Goal: Task Accomplishment & Management: Complete application form

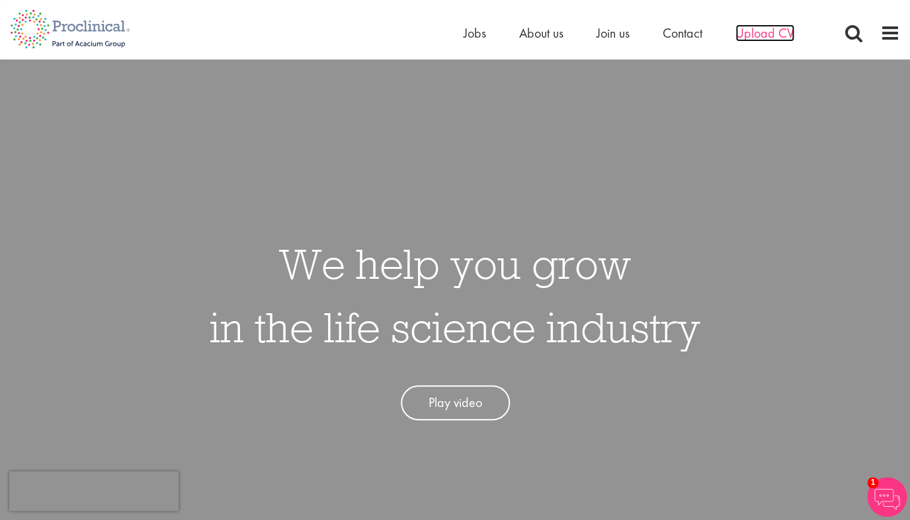
click at [763, 34] on span "Upload CV" at bounding box center [764, 32] width 59 height 17
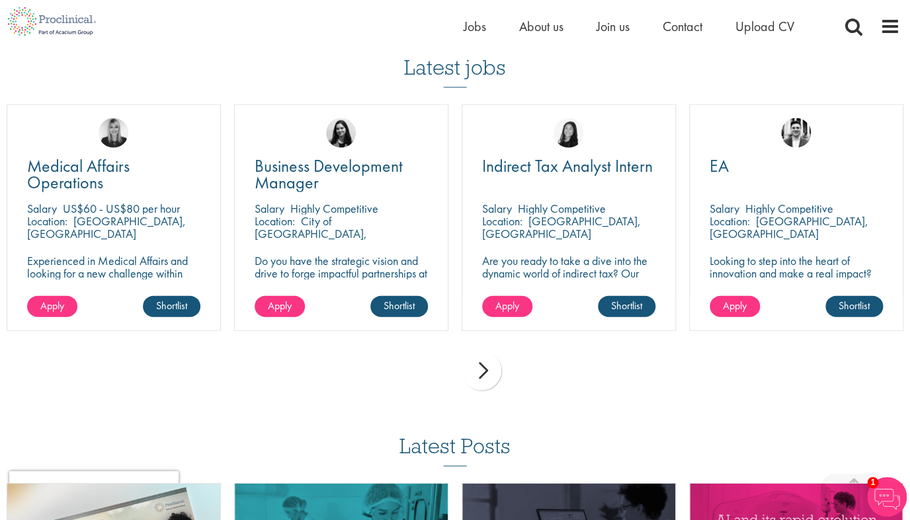
scroll to position [914, 0]
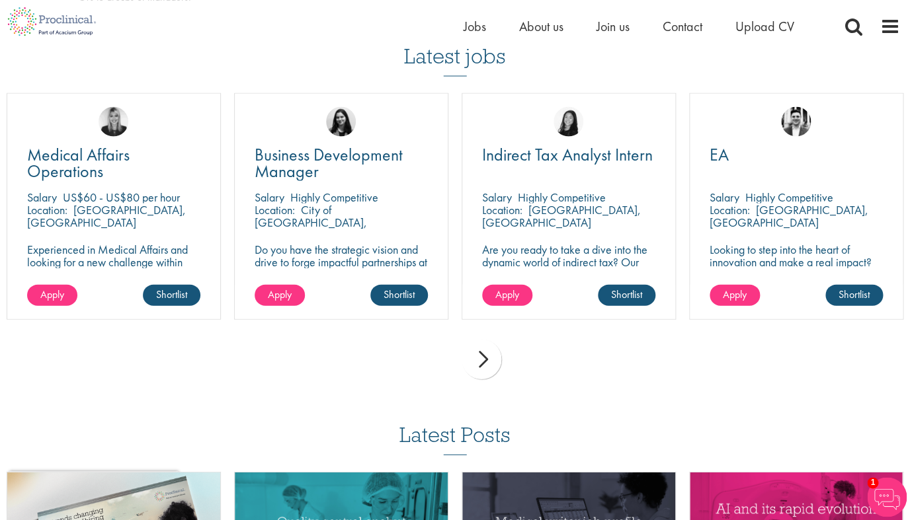
click at [485, 358] on div "next" at bounding box center [481, 359] width 40 height 40
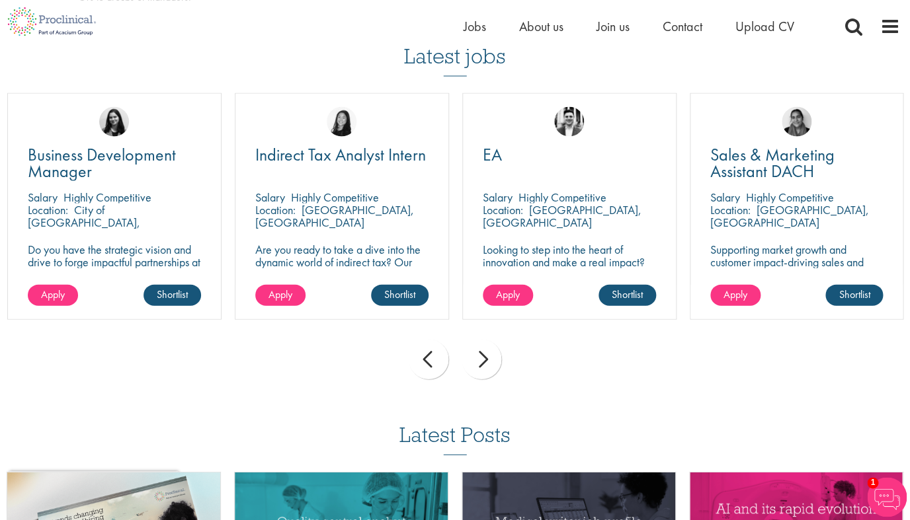
click at [485, 358] on div "next" at bounding box center [481, 359] width 40 height 40
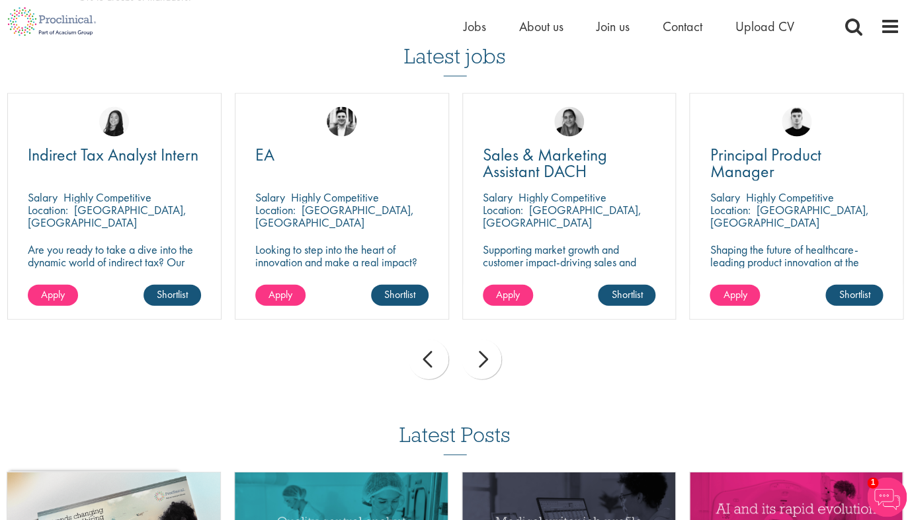
click at [485, 358] on div "next" at bounding box center [481, 359] width 40 height 40
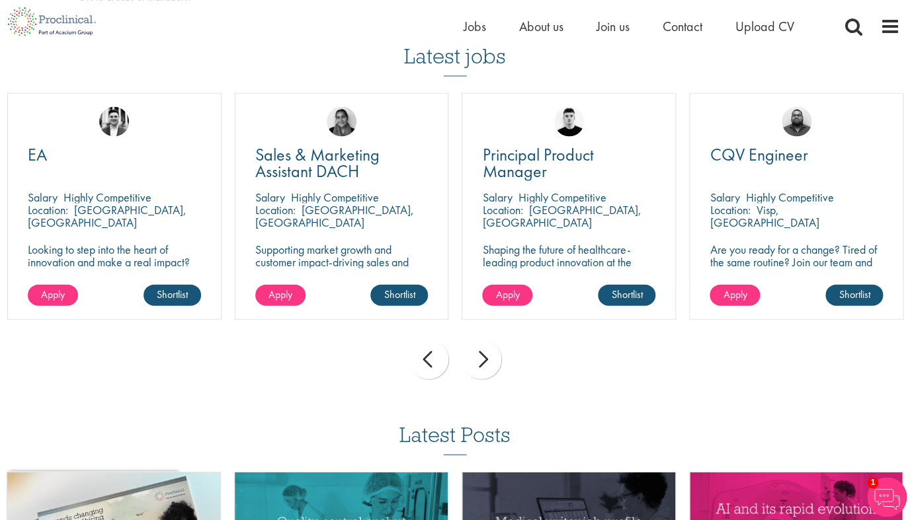
click at [485, 358] on div "next" at bounding box center [481, 359] width 40 height 40
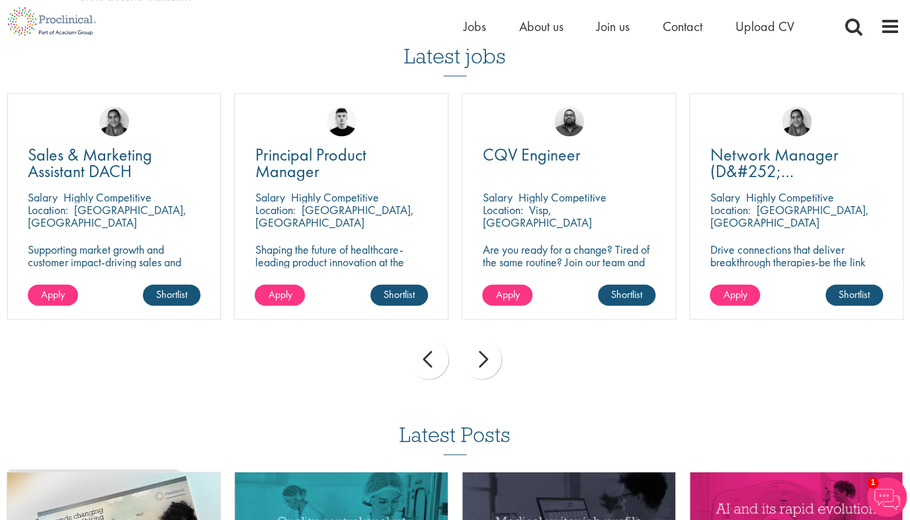
click at [485, 358] on div "next" at bounding box center [481, 359] width 40 height 40
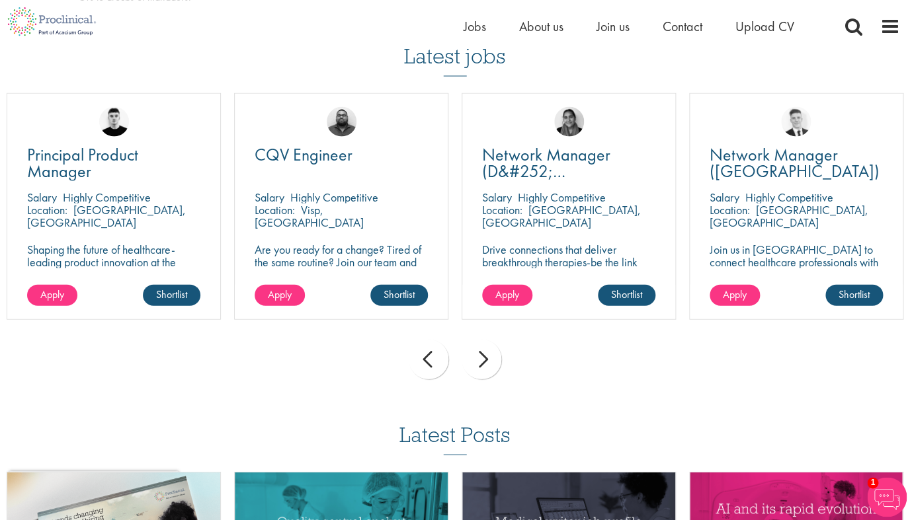
click at [485, 358] on div "next" at bounding box center [481, 359] width 40 height 40
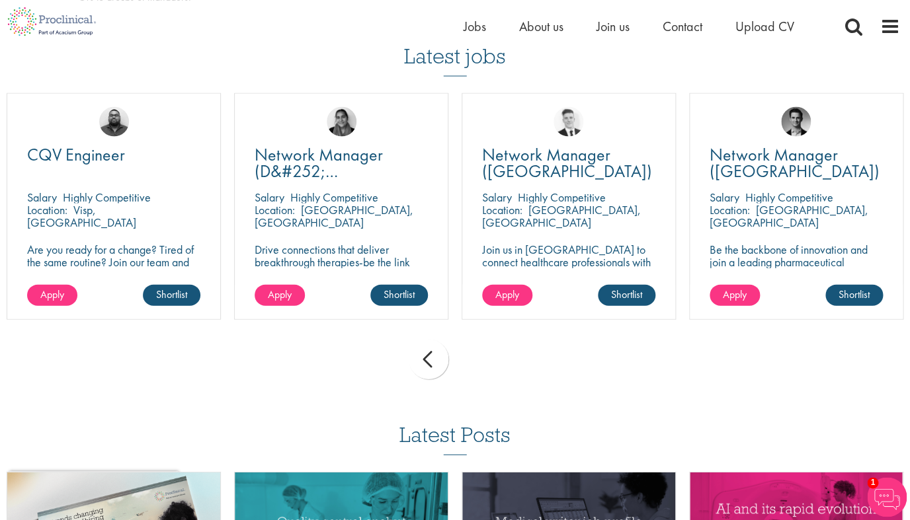
click at [485, 358] on div "prev next" at bounding box center [455, 362] width 910 height 58
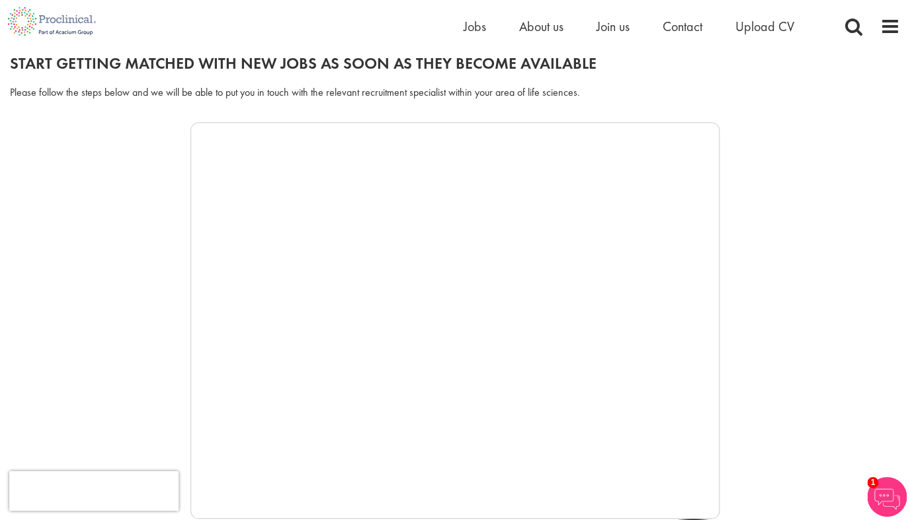
scroll to position [156, 0]
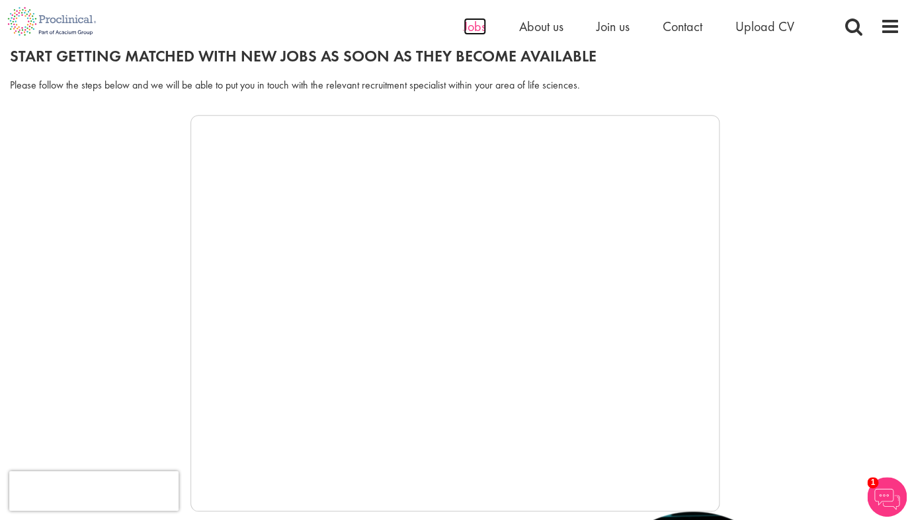
click at [465, 30] on span "Jobs" at bounding box center [474, 26] width 22 height 17
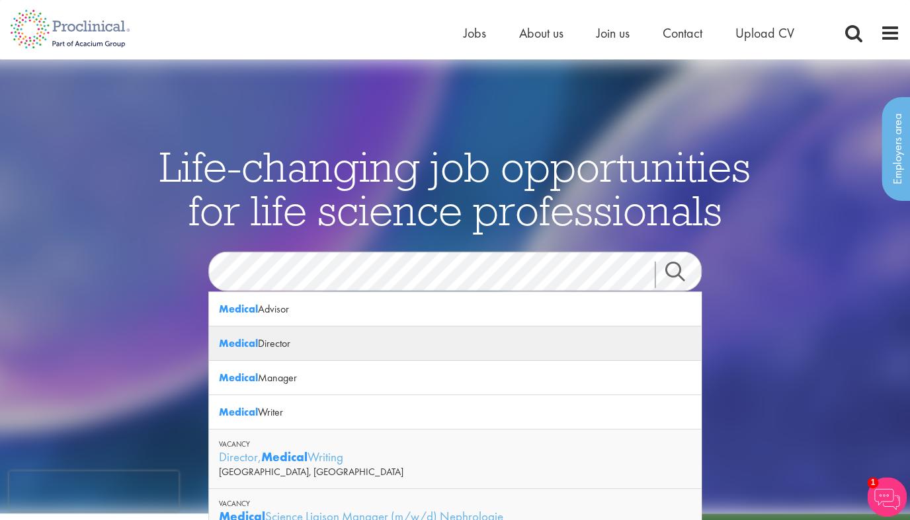
click at [256, 348] on strong "Medical" at bounding box center [238, 343] width 39 height 14
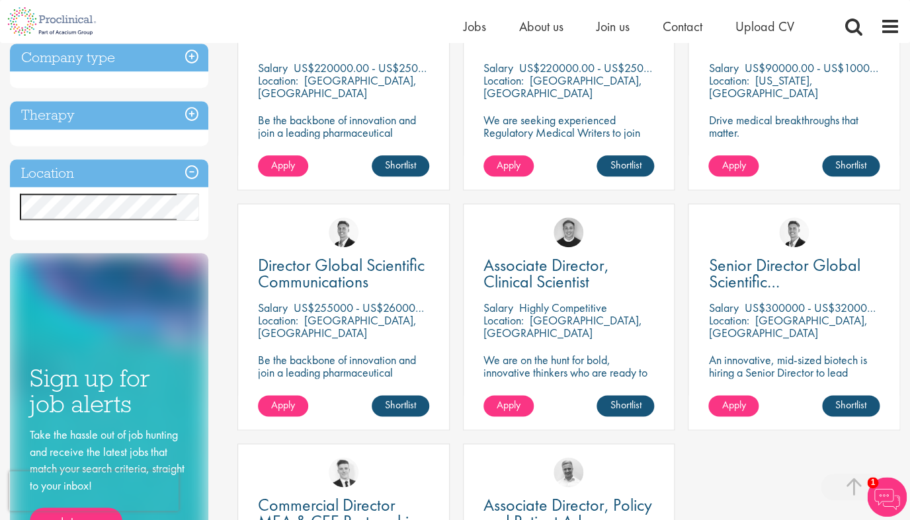
scroll to position [331, 0]
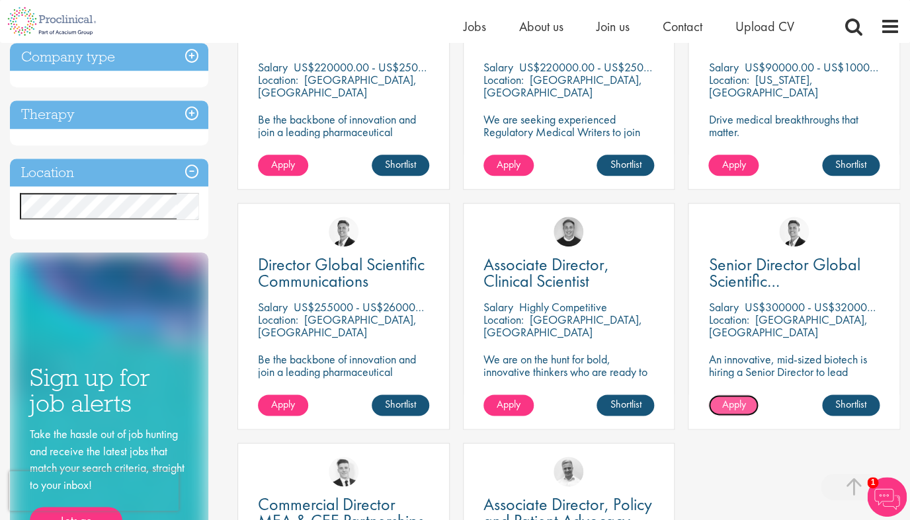
click at [730, 408] on span "Apply" at bounding box center [733, 404] width 24 height 14
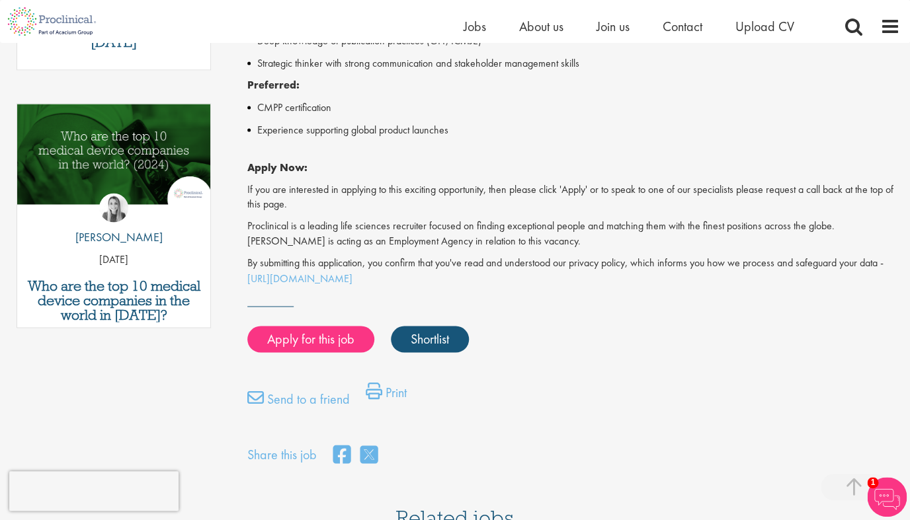
scroll to position [666, 0]
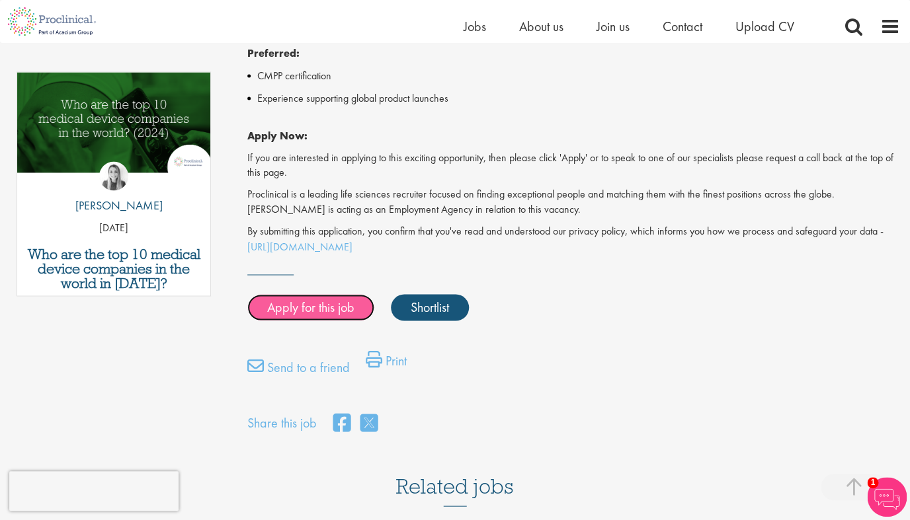
click at [311, 312] on link "Apply for this job" at bounding box center [310, 307] width 127 height 26
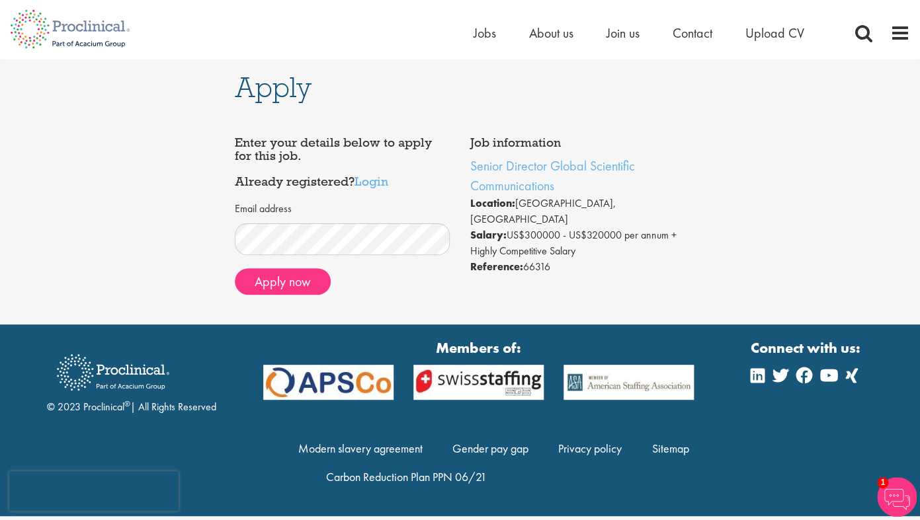
click at [407, 196] on div "Email address Apply now" at bounding box center [342, 250] width 215 height 110
